Goal: Information Seeking & Learning: Learn about a topic

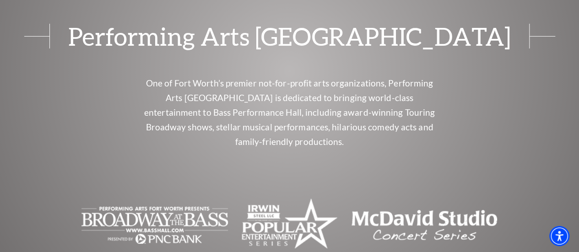
scroll to position [3496, 0]
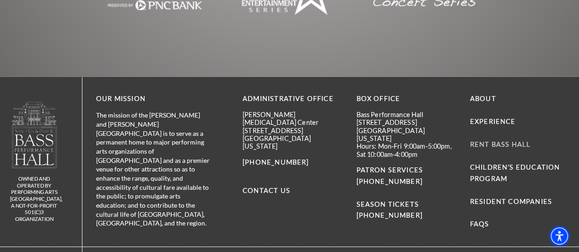
click at [505, 141] on link "Rent Bass Hall" at bounding box center [500, 145] width 60 height 8
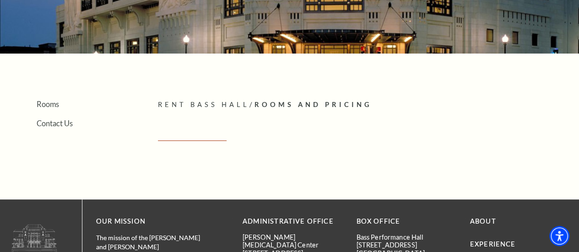
scroll to position [130, 0]
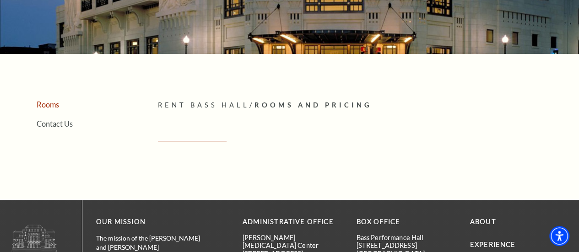
click at [45, 109] on link "Rooms" at bounding box center [48, 104] width 22 height 9
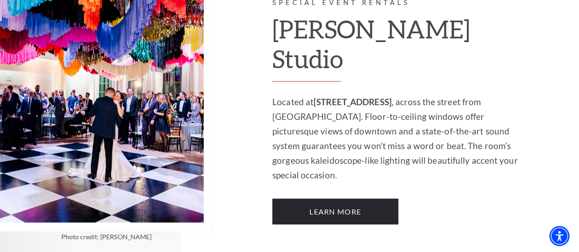
scroll to position [801, 0]
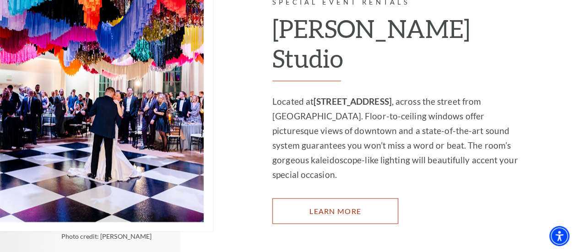
click at [355, 198] on link "Learn More" at bounding box center [335, 211] width 126 height 26
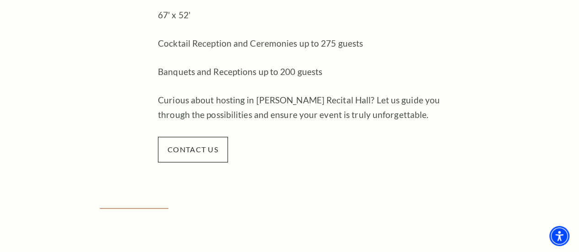
scroll to position [277, 0]
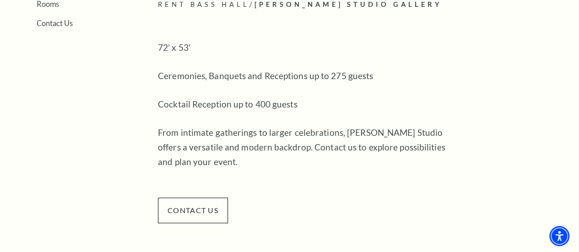
scroll to position [247, 0]
